Goal: Task Accomplishment & Management: Manage account settings

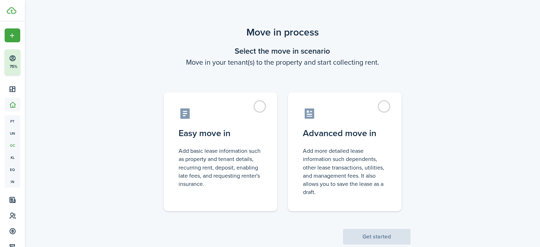
click at [270, 108] on label "Easy move in Add basic lease information such as property and tenant details, r…" at bounding box center [221, 151] width 114 height 119
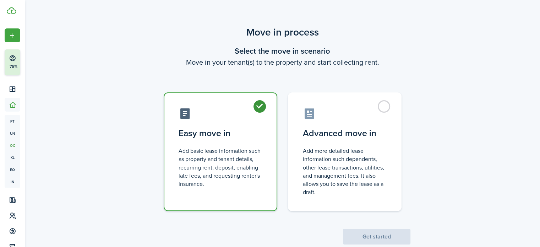
radio input "true"
click at [383, 233] on button "Get started" at bounding box center [376, 237] width 67 height 16
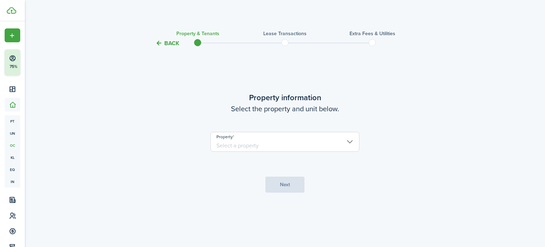
click at [345, 140] on input "Property" at bounding box center [284, 142] width 149 height 20
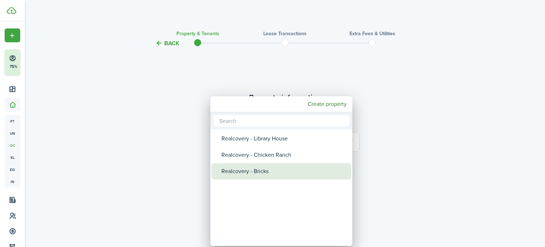
click at [284, 170] on div "Realcovery - Bricks" at bounding box center [284, 171] width 126 height 16
type input "Realcovery - Bricks"
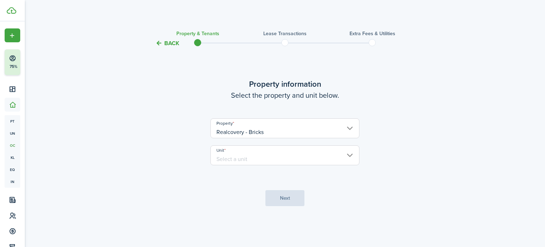
click at [270, 154] on input "Unit" at bounding box center [284, 155] width 149 height 20
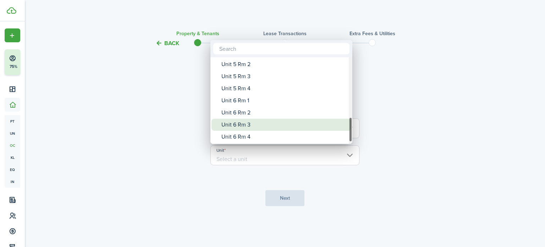
click at [249, 126] on div "Unit 6 Rm 3" at bounding box center [284, 125] width 126 height 12
type input "Unit 6 Rm 3"
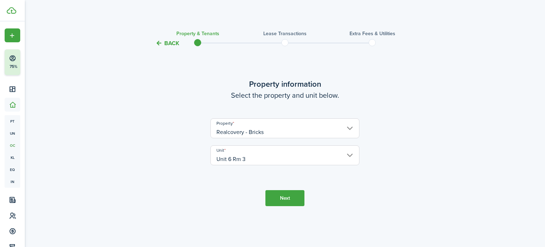
click at [296, 193] on button "Next" at bounding box center [284, 198] width 39 height 16
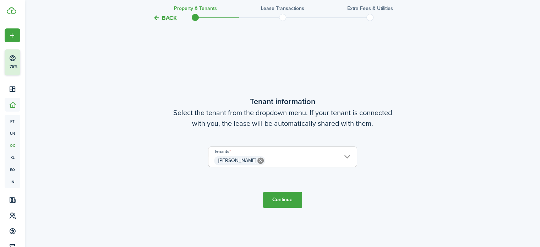
click at [285, 204] on button "Continue" at bounding box center [282, 200] width 39 height 16
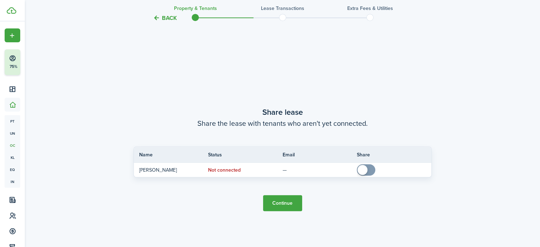
scroll to position [446, 0]
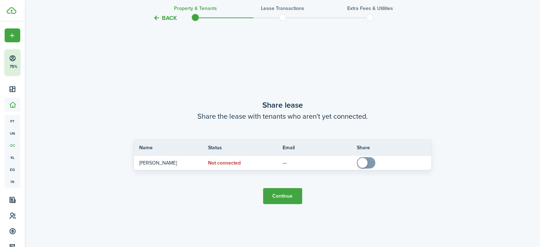
click at [283, 193] on button "Continue" at bounding box center [282, 196] width 39 height 16
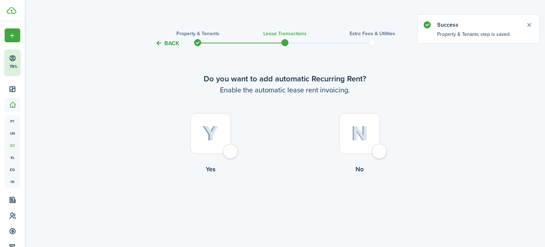
click at [209, 138] on img at bounding box center [211, 134] width 16 height 16
radio input "true"
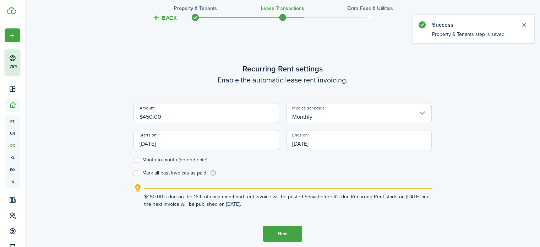
scroll to position [199, 0]
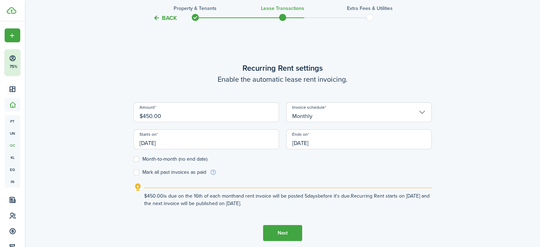
click at [162, 143] on input "[DATE]" at bounding box center [206, 139] width 146 height 20
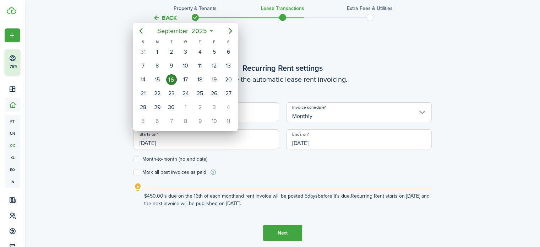
click at [162, 143] on div at bounding box center [269, 123] width 653 height 360
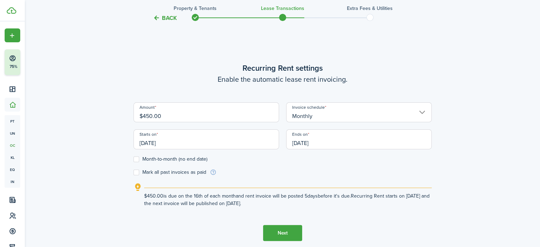
click at [148, 158] on label "Month-to-month (no end date)" at bounding box center [170, 159] width 74 height 6
click at [133, 159] on input "Month-to-month (no end date)" at bounding box center [133, 159] width 0 height 0
checkbox input "true"
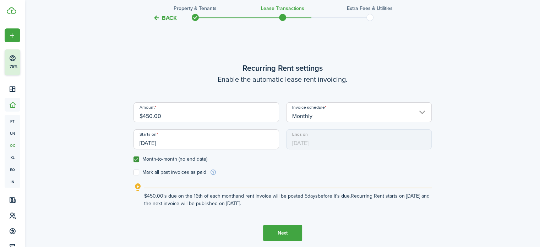
click at [290, 230] on button "Next" at bounding box center [282, 233] width 39 height 16
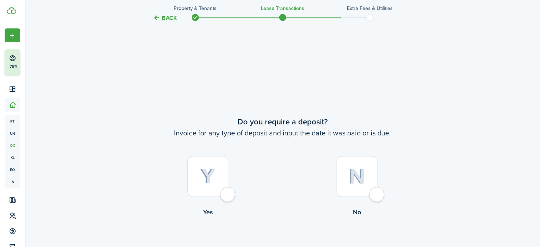
scroll to position [446, 0]
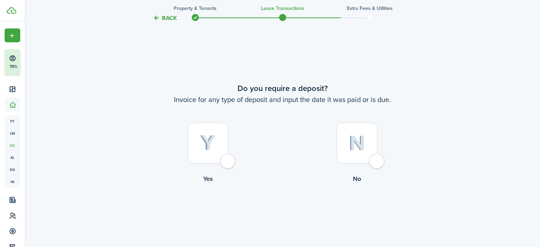
click at [351, 154] on div at bounding box center [356, 142] width 41 height 41
radio input "true"
click at [286, 212] on button "Continue" at bounding box center [282, 212] width 39 height 16
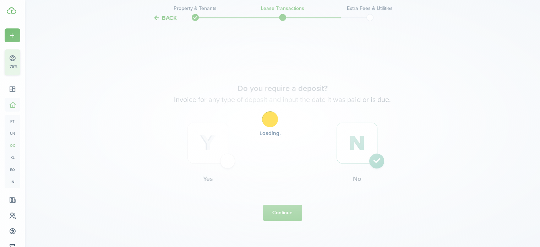
scroll to position [0, 0]
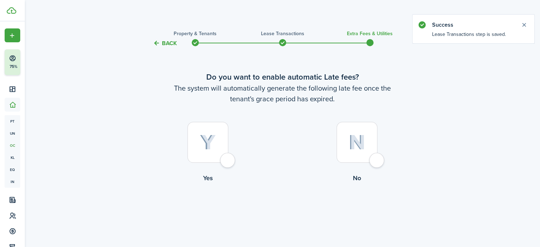
click at [360, 137] on img at bounding box center [356, 142] width 17 height 15
radio input "true"
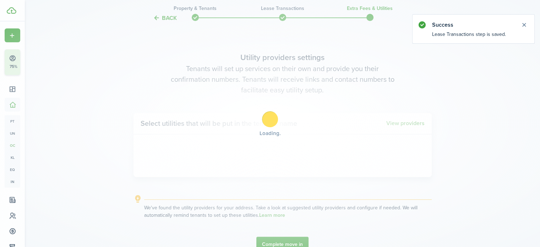
scroll to position [206, 0]
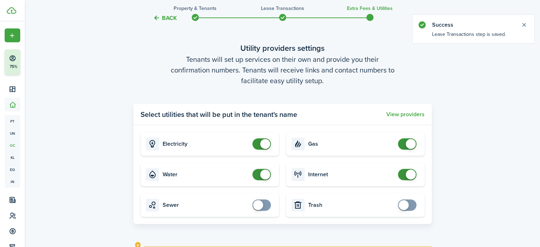
drag, startPoint x: 412, startPoint y: 144, endPoint x: 388, endPoint y: 151, distance: 25.2
checkbox input "false"
click at [411, 144] on span at bounding box center [411, 144] width 10 height 10
checkbox input "false"
click at [263, 143] on span at bounding box center [265, 144] width 10 height 10
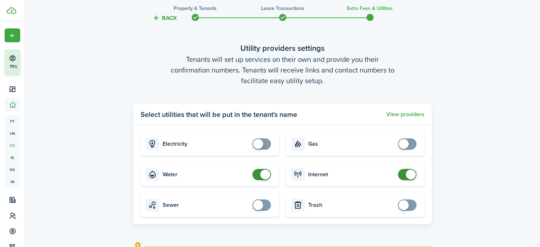
checkbox input "false"
click at [260, 175] on span at bounding box center [265, 174] width 10 height 10
checkbox input "false"
click at [411, 174] on span at bounding box center [411, 174] width 10 height 10
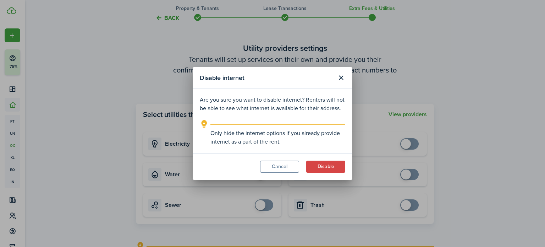
click at [319, 168] on button "Disable" at bounding box center [325, 166] width 39 height 12
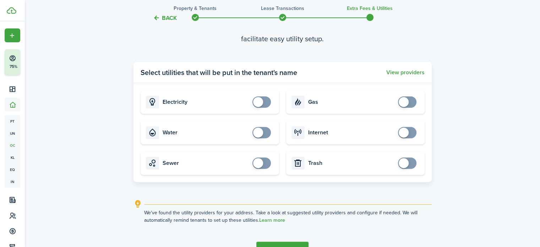
scroll to position [292, 0]
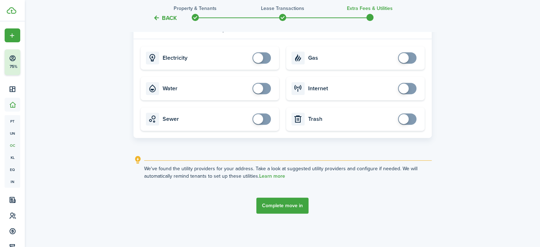
click at [294, 205] on button "Complete move in" at bounding box center [282, 205] width 52 height 16
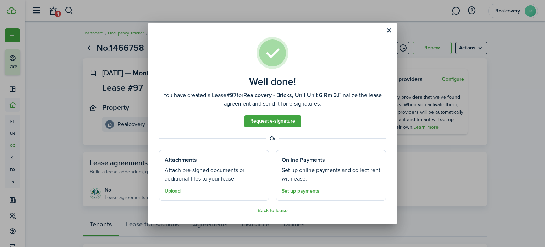
click at [267, 210] on button "Back to lease" at bounding box center [273, 211] width 30 height 6
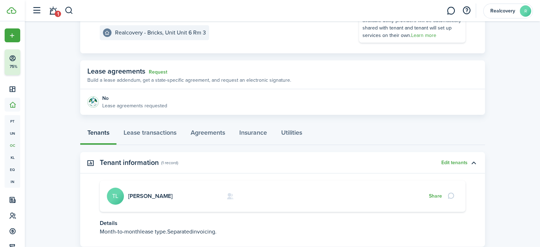
scroll to position [139, 0]
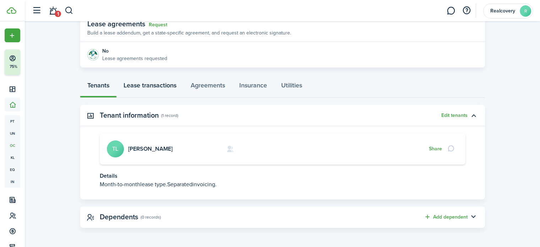
click at [150, 83] on link "Lease transactions" at bounding box center [149, 86] width 67 height 21
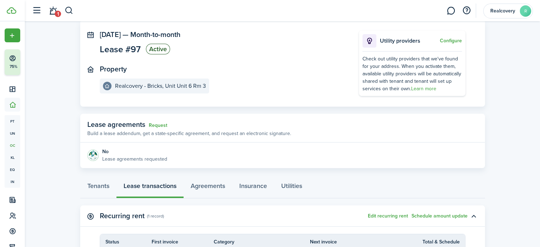
scroll to position [142, 0]
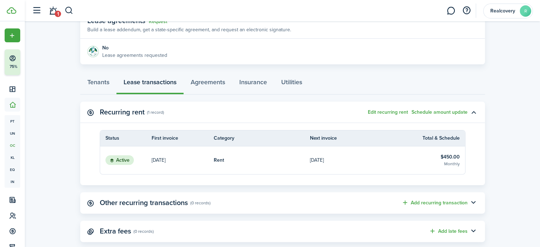
click at [270, 160] on link "Rent" at bounding box center [262, 160] width 97 height 28
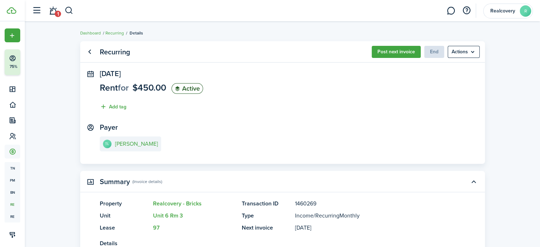
click at [461, 52] on menu-btn "Actions" at bounding box center [464, 52] width 32 height 12
click at [374, 136] on panel-main-section "Payer [PERSON_NAME] [PERSON_NAME]" at bounding box center [283, 138] width 366 height 30
click at [121, 154] on panel-main-body "[DATE] Rent for $450.00 Active Add tag Payer [PERSON_NAME] [PERSON_NAME]" at bounding box center [282, 117] width 405 height 94
click at [92, 53] on link "Go back" at bounding box center [90, 52] width 12 height 12
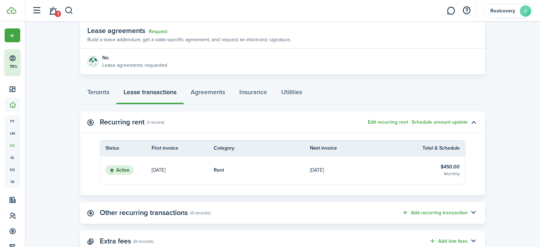
scroll to position [121, 0]
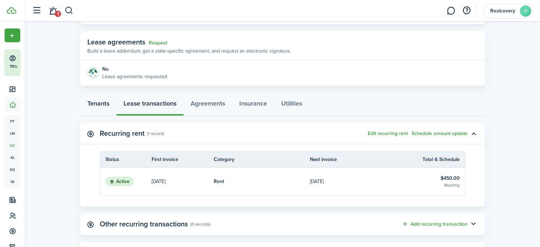
click at [101, 103] on link "Tenants" at bounding box center [98, 104] width 36 height 21
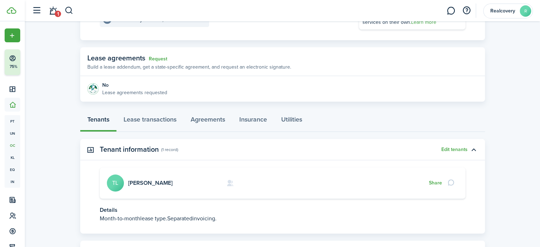
scroll to position [106, 0]
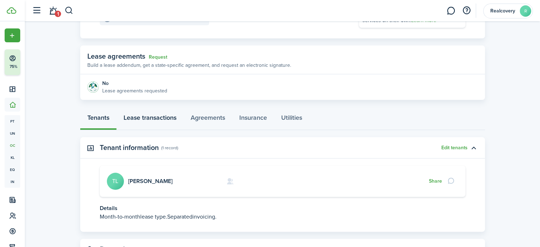
click at [141, 118] on link "Lease transactions" at bounding box center [149, 119] width 67 height 21
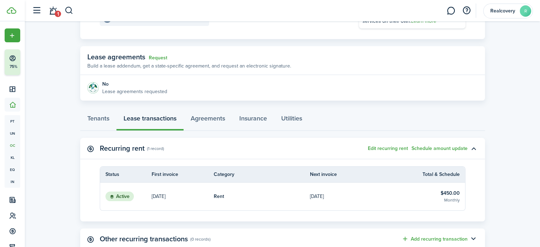
scroll to position [106, 0]
click at [165, 197] on p "[DATE]" at bounding box center [159, 195] width 14 height 7
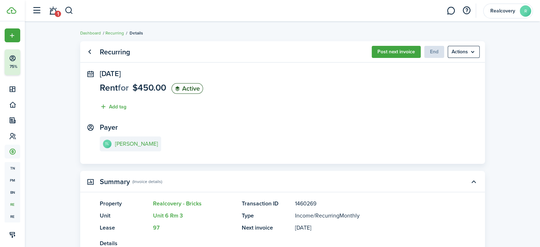
click at [465, 56] on menu-btn "Actions" at bounding box center [464, 52] width 32 height 12
click at [153, 143] on e-details-info-title "[PERSON_NAME]" at bounding box center [136, 144] width 43 height 6
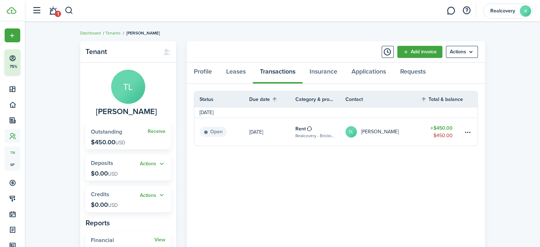
scroll to position [35, 0]
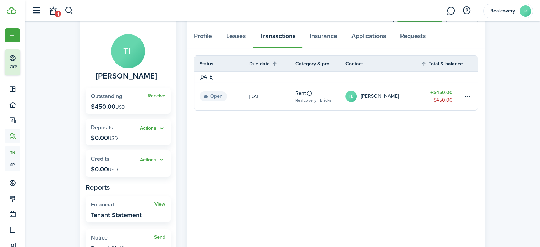
click at [467, 94] on table-menu-btn-icon at bounding box center [467, 96] width 9 height 9
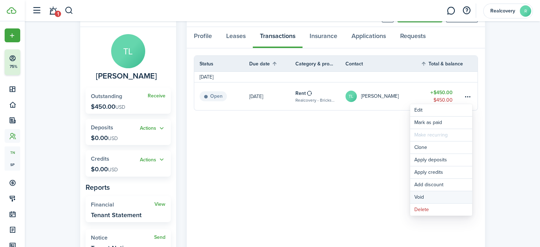
click at [427, 194] on button "Void" at bounding box center [441, 197] width 62 height 12
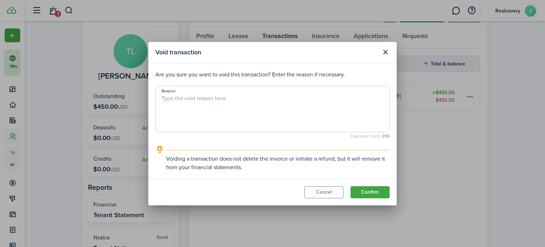
click at [192, 103] on textarea "Reason" at bounding box center [273, 111] width 234 height 34
drag, startPoint x: 256, startPoint y: 99, endPoint x: 139, endPoint y: 98, distance: 116.1
click at [139, 98] on div "Void transaction Are you sure you want to void this transaction? Enter the reas…" at bounding box center [272, 123] width 545 height 247
click at [275, 94] on textarea "[PERSON_NAME] - [PERSON_NAME] payment 9/16" at bounding box center [273, 111] width 234 height 34
type textarea "[PERSON_NAME] - [PERSON_NAME] payment 9/16"
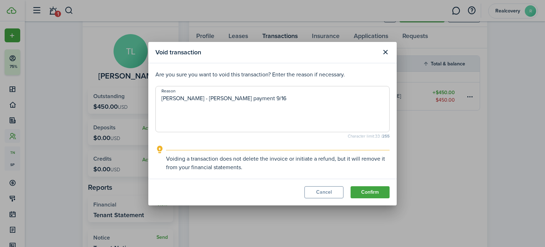
click at [360, 188] on button "Confirm" at bounding box center [370, 192] width 39 height 12
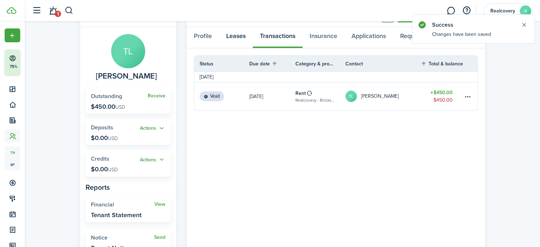
click at [234, 33] on link "Leases" at bounding box center [236, 37] width 34 height 21
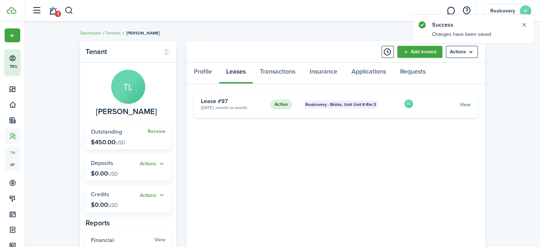
click at [285, 101] on status "Active" at bounding box center [281, 104] width 22 height 10
click at [466, 102] on link "View" at bounding box center [464, 104] width 11 height 7
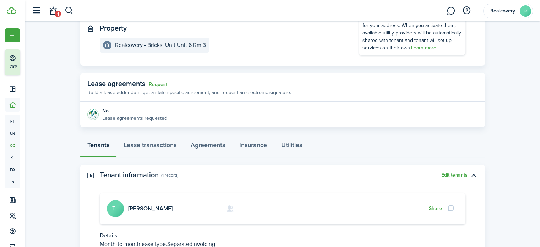
scroll to position [139, 0]
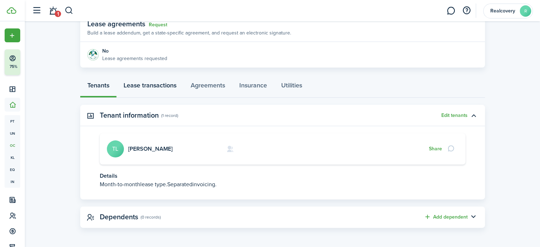
click at [144, 83] on link "Lease transactions" at bounding box center [149, 86] width 67 height 21
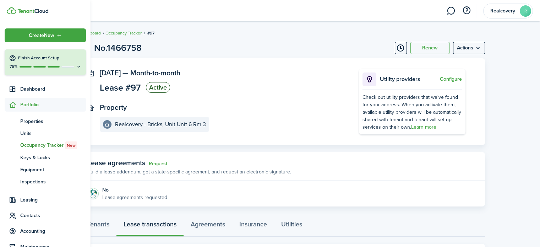
click at [28, 197] on span "Leasing" at bounding box center [53, 199] width 66 height 7
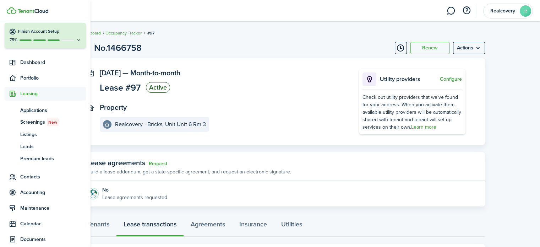
scroll to position [71, 0]
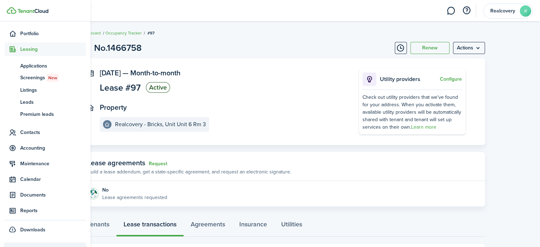
click at [37, 146] on span "Accounting" at bounding box center [53, 147] width 66 height 7
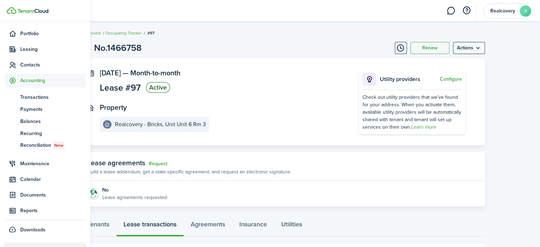
click at [27, 95] on span "Transactions" at bounding box center [53, 96] width 66 height 7
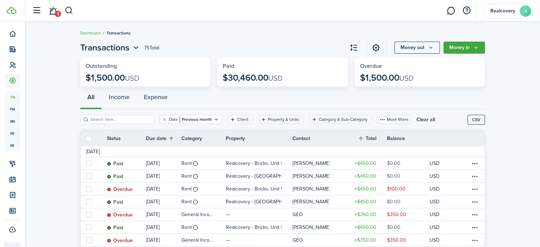
click at [459, 49] on button "Money in" at bounding box center [464, 48] width 42 height 12
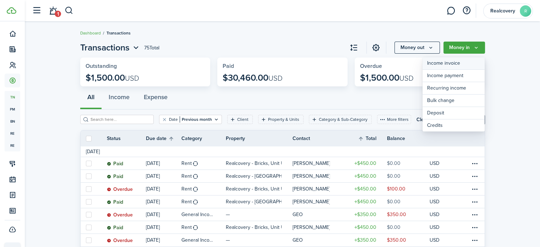
click at [451, 64] on link "Income invoice" at bounding box center [453, 63] width 62 height 12
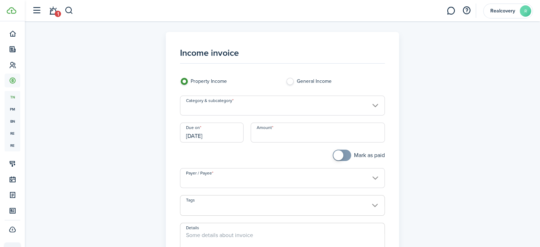
click at [293, 80] on label "General Income" at bounding box center [335, 83] width 99 height 11
radio input "false"
radio input "true"
click at [218, 136] on input "[DATE]" at bounding box center [212, 132] width 64 height 20
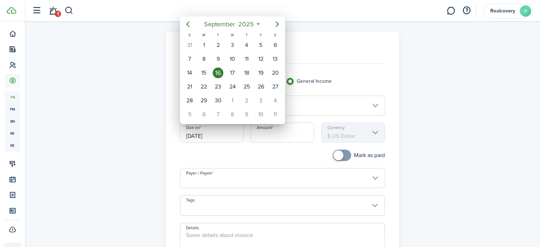
click at [218, 136] on div at bounding box center [269, 123] width 653 height 360
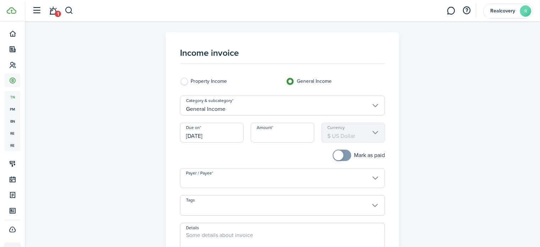
click at [260, 137] on input "Amount" at bounding box center [283, 132] width 64 height 20
click at [246, 179] on input "Payer / Payee" at bounding box center [282, 178] width 205 height 20
type input "$800.00"
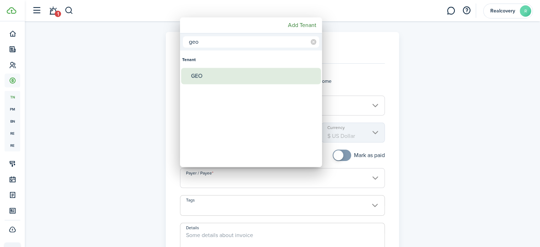
type input "geo"
click at [215, 73] on div "GEO" at bounding box center [254, 76] width 126 height 16
type input "GEO"
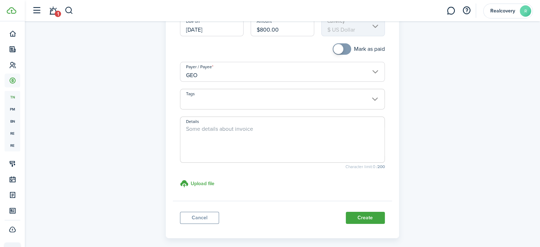
scroll to position [106, 0]
click at [238, 131] on textarea "Details" at bounding box center [282, 141] width 204 height 34
drag, startPoint x: 238, startPoint y: 131, endPoint x: 218, endPoint y: 130, distance: 20.7
click at [218, 130] on textarea "Details" at bounding box center [282, 141] width 204 height 34
paste textarea "[PERSON_NAME] - [PERSON_NAME] payment 9/16"
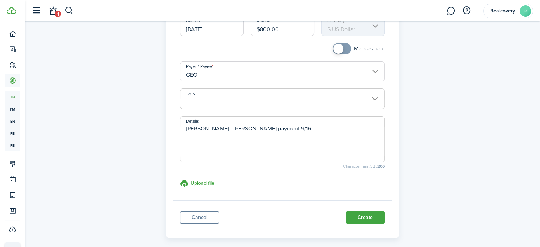
click at [304, 130] on textarea "[PERSON_NAME] - [PERSON_NAME] payment 9/16" at bounding box center [282, 141] width 204 height 34
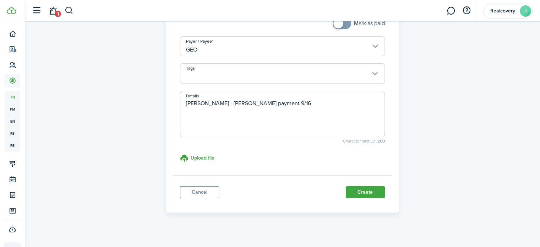
scroll to position [137, 0]
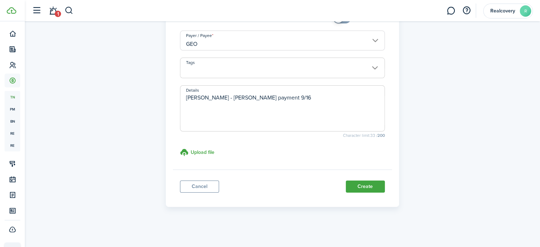
type textarea "[PERSON_NAME] - [PERSON_NAME] payment 9/16"
click at [355, 184] on button "Create" at bounding box center [365, 186] width 39 height 12
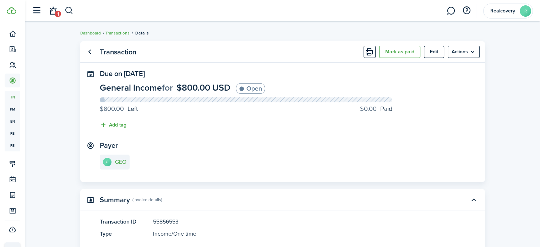
click at [91, 51] on link "Go back" at bounding box center [90, 52] width 12 height 12
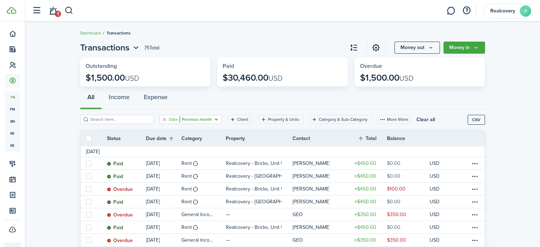
click at [204, 121] on filter-tag "Date Previous month" at bounding box center [190, 119] width 63 height 9
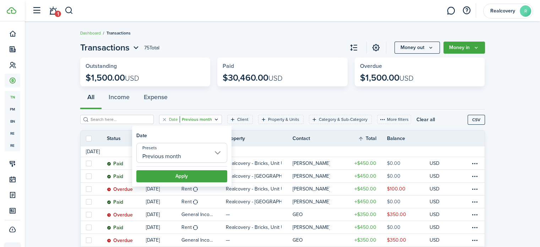
click at [209, 156] on input "Previous month" at bounding box center [181, 153] width 91 height 20
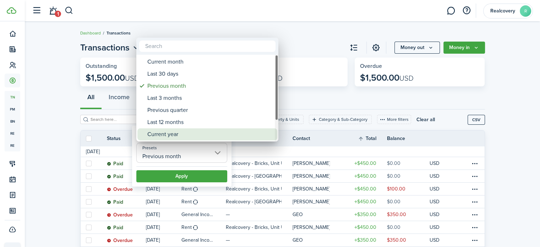
click at [175, 130] on div "Current year" at bounding box center [210, 134] width 126 height 12
type input "Current year"
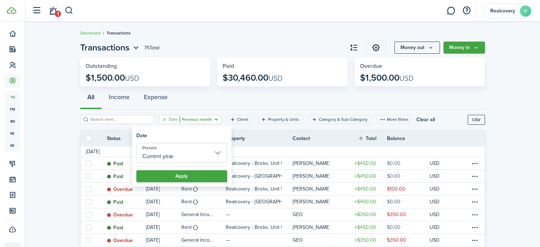
click at [185, 176] on button "Apply" at bounding box center [181, 176] width 91 height 12
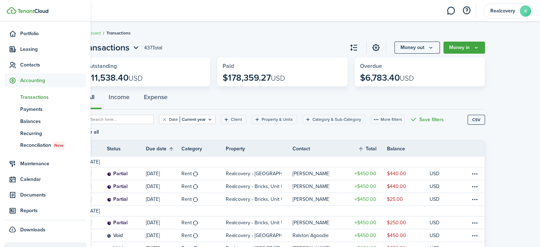
click at [29, 66] on span "Contacts" at bounding box center [53, 64] width 66 height 7
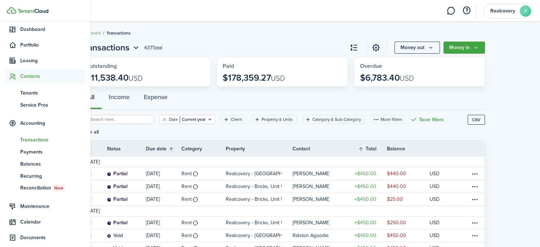
scroll to position [59, 0]
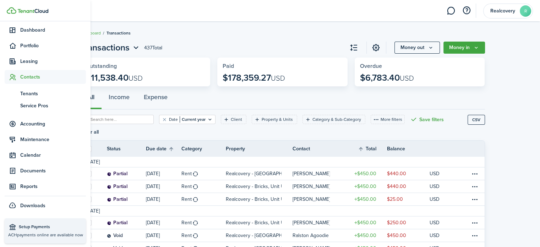
click at [26, 90] on span "Tenants" at bounding box center [53, 93] width 66 height 7
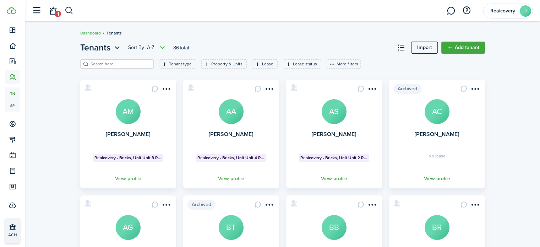
click at [132, 64] on input "search" at bounding box center [120, 64] width 62 height 7
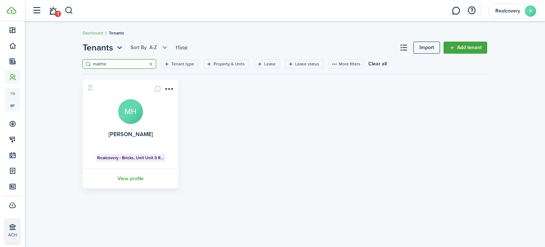
type input "matthe"
click at [110, 122] on card "[PERSON_NAME] MH Realcovery - Bricks, Unit Unit 3 Rm 1 View profile" at bounding box center [131, 133] width 96 height 109
click at [116, 133] on link "[PERSON_NAME]" at bounding box center [131, 134] width 44 height 8
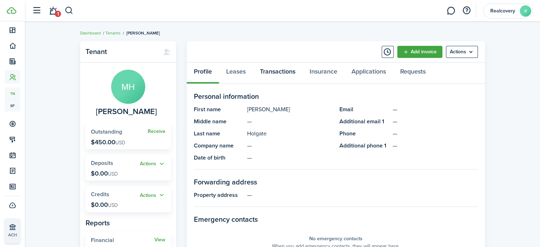
click at [276, 72] on link "Transactions" at bounding box center [278, 72] width 50 height 21
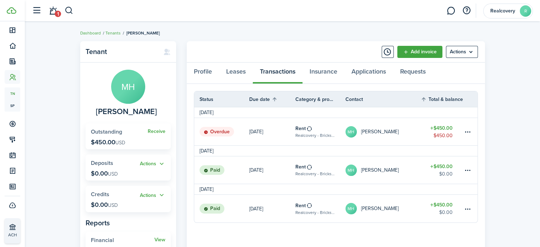
click at [470, 134] on table-menu-btn-icon at bounding box center [467, 131] width 9 height 9
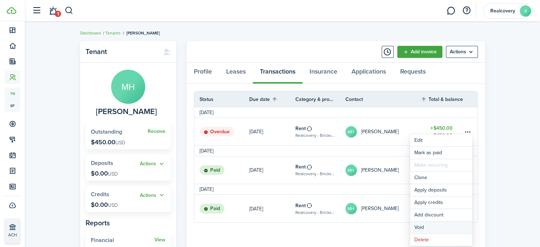
click at [423, 229] on button "Void" at bounding box center [441, 227] width 62 height 12
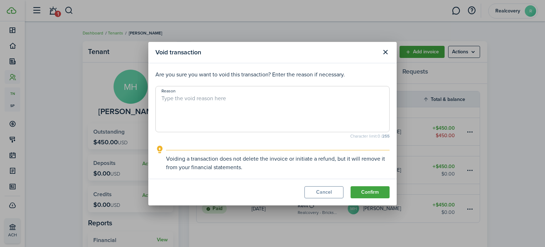
click at [198, 105] on textarea "Reason" at bounding box center [273, 111] width 234 height 34
drag, startPoint x: 309, startPoint y: 94, endPoint x: 137, endPoint y: 99, distance: 172.2
click at [137, 99] on div "Void transaction Are you sure you want to void this transaction? Enter the reas…" at bounding box center [272, 123] width 545 height 247
type textarea "Move out 8/17 - moved out on his own, no response to texts"
click at [376, 191] on button "Confirm" at bounding box center [370, 192] width 39 height 12
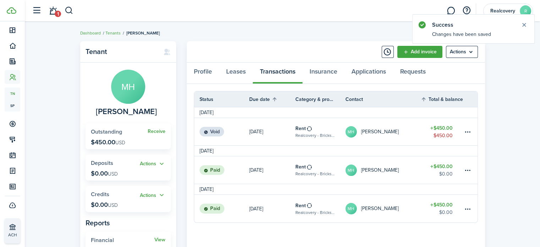
click at [389, 50] on button "Timeline" at bounding box center [388, 52] width 12 height 12
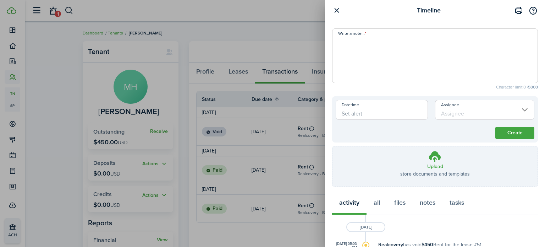
click at [359, 30] on span at bounding box center [435, 55] width 206 height 55
click at [360, 30] on span at bounding box center [435, 55] width 206 height 55
click at [360, 34] on span at bounding box center [435, 55] width 206 height 55
click at [357, 45] on textarea "Write a note..." at bounding box center [435, 58] width 205 height 43
paste textarea "Move out 8/17 - moved out on his own, no response to texts"
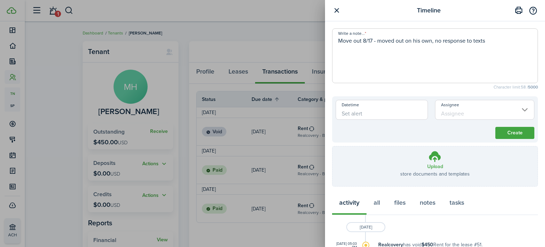
type textarea "Move out 8/17 - moved out on his own, no response to texts"
click at [499, 135] on button "Create" at bounding box center [514, 133] width 39 height 12
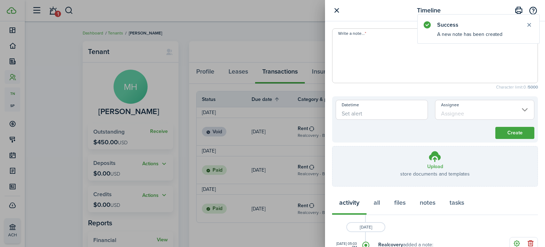
click at [334, 9] on button "button" at bounding box center [336, 10] width 9 height 9
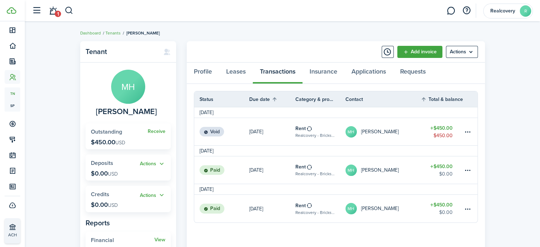
click at [468, 51] on menu-btn "Actions" at bounding box center [462, 52] width 32 height 12
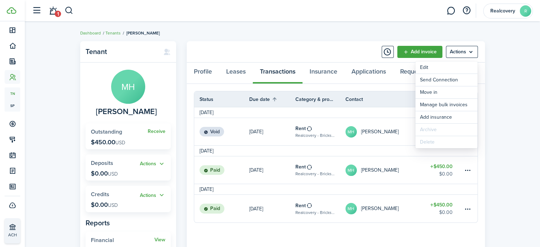
click at [468, 51] on menu-btn "Actions" at bounding box center [462, 52] width 32 height 12
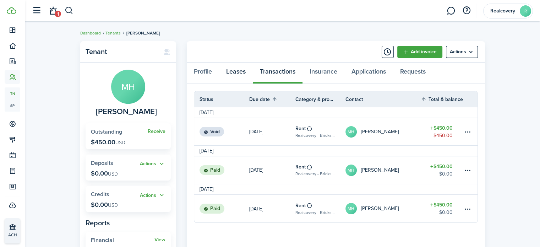
click at [244, 76] on link "Leases" at bounding box center [236, 72] width 34 height 21
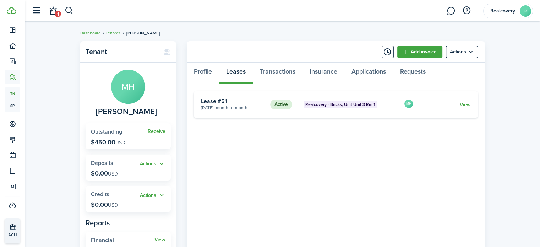
click at [461, 104] on link "View" at bounding box center [464, 104] width 11 height 7
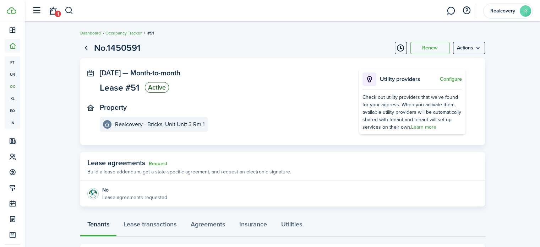
click at [467, 45] on menu-btn "Actions" at bounding box center [469, 48] width 32 height 12
click at [447, 88] on link "End Lease" at bounding box center [453, 88] width 62 height 12
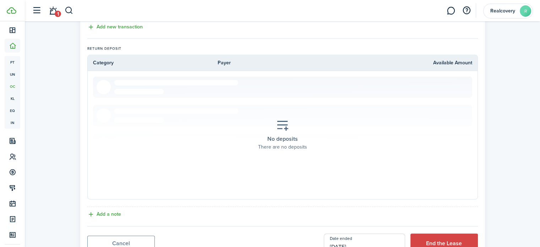
scroll to position [337, 0]
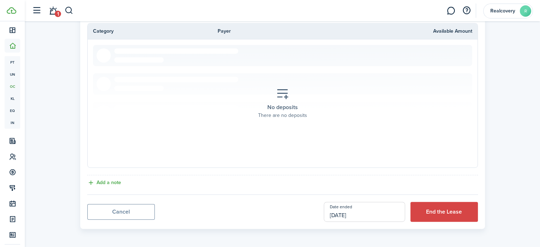
click at [105, 183] on button "Add a note" at bounding box center [104, 183] width 34 height 8
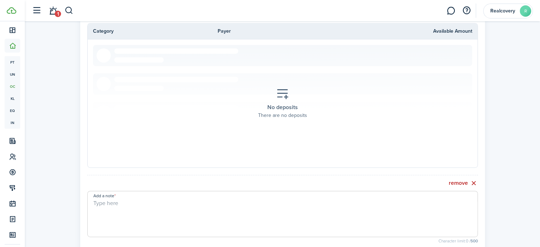
click at [120, 201] on textarea "Add a note" at bounding box center [283, 216] width 390 height 34
paste textarea "Move out 8/17 - moved out on his own, no response to texts"
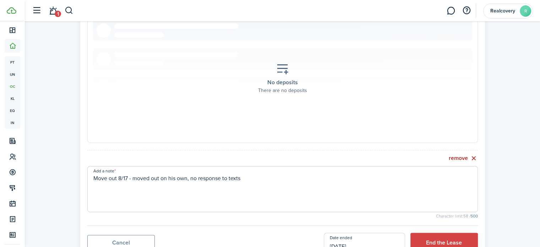
scroll to position [393, 0]
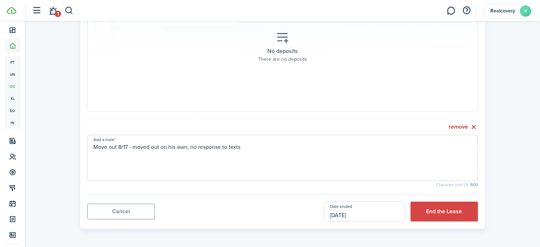
click at [351, 214] on input "[DATE]" at bounding box center [364, 211] width 81 height 20
type textarea "Move out 8/17 - moved out on his own, no response to texts"
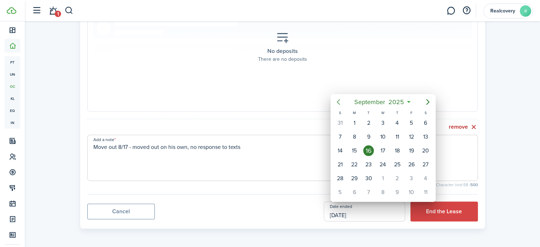
click at [339, 102] on icon "Previous page" at bounding box center [338, 102] width 9 height 9
click at [341, 166] on div "17" at bounding box center [340, 164] width 11 height 11
type input "[DATE]"
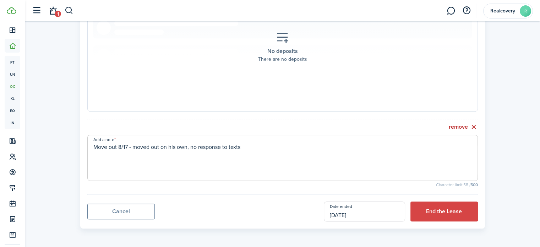
click at [444, 210] on button "End the Lease" at bounding box center [443, 211] width 67 height 20
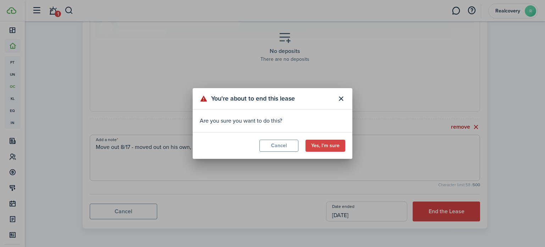
click at [329, 148] on button "Yes, I'm sure" at bounding box center [326, 145] width 40 height 12
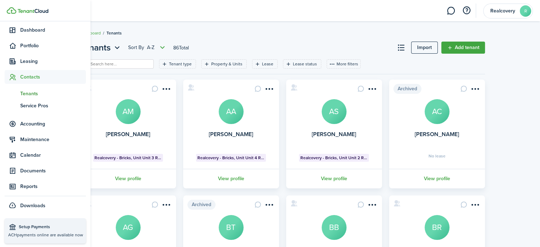
click at [33, 76] on span "Contacts" at bounding box center [53, 76] width 66 height 7
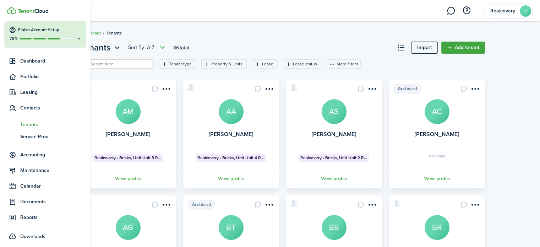
scroll to position [28, 0]
